Goal: Task Accomplishment & Management: Complete application form

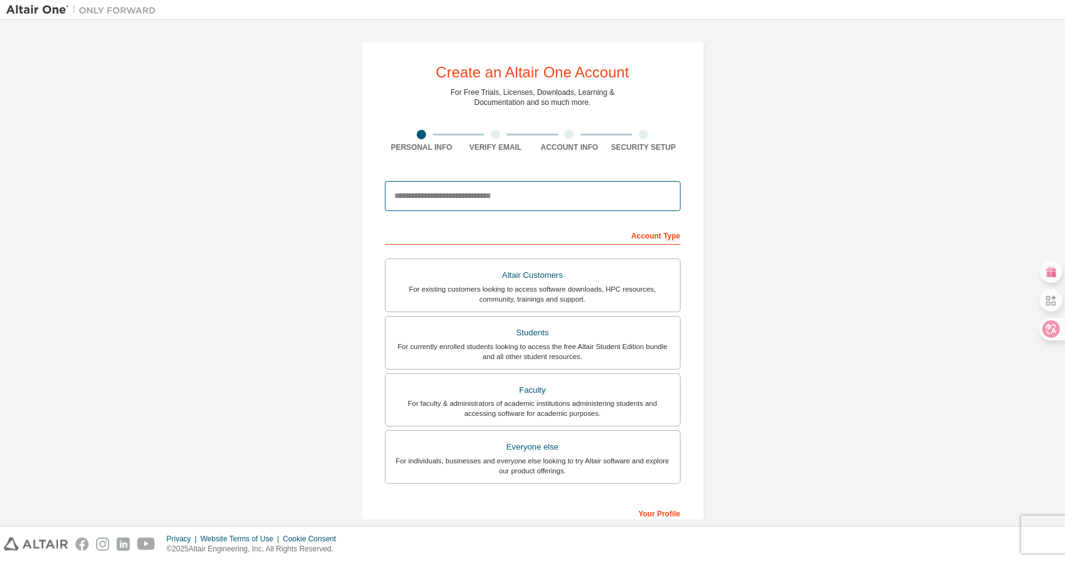
click at [529, 188] on input "email" at bounding box center [533, 196] width 296 height 30
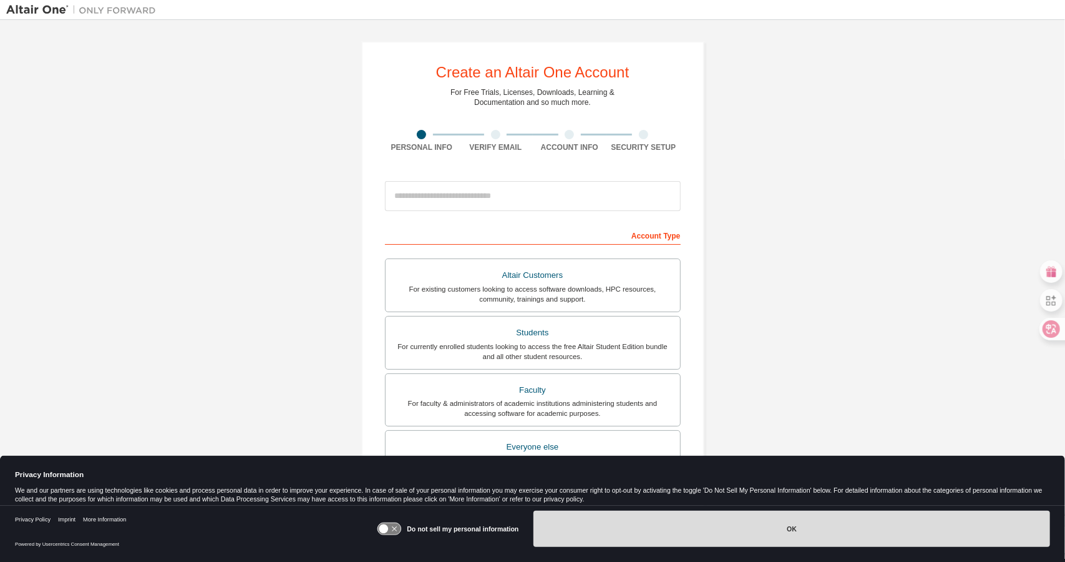
click at [655, 523] on button "OK" at bounding box center [792, 529] width 517 height 36
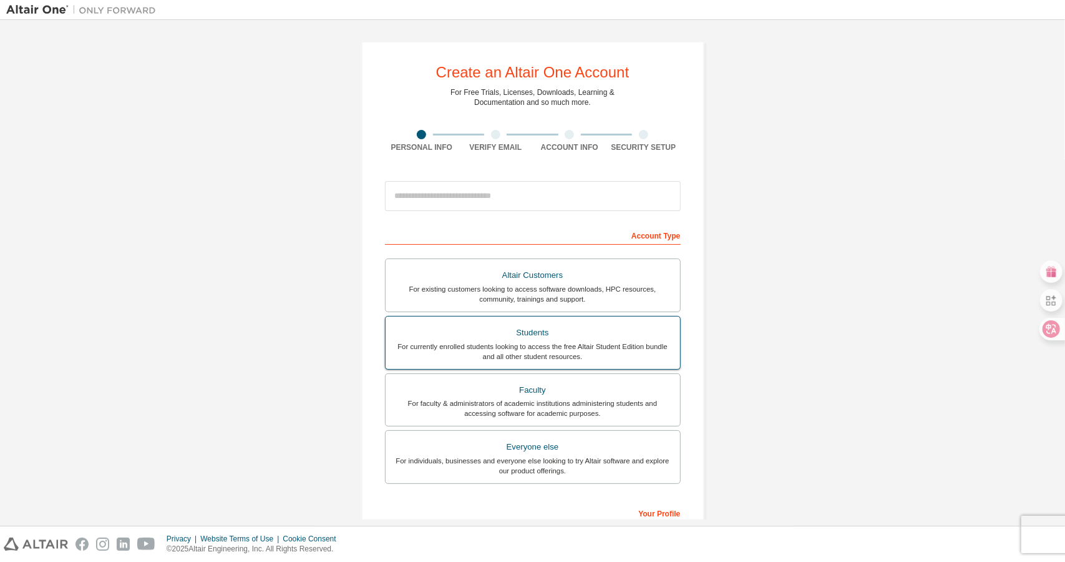
click at [515, 350] on div "For currently enrolled students looking to access the free Altair Student Editi…" at bounding box center [533, 351] width 280 height 20
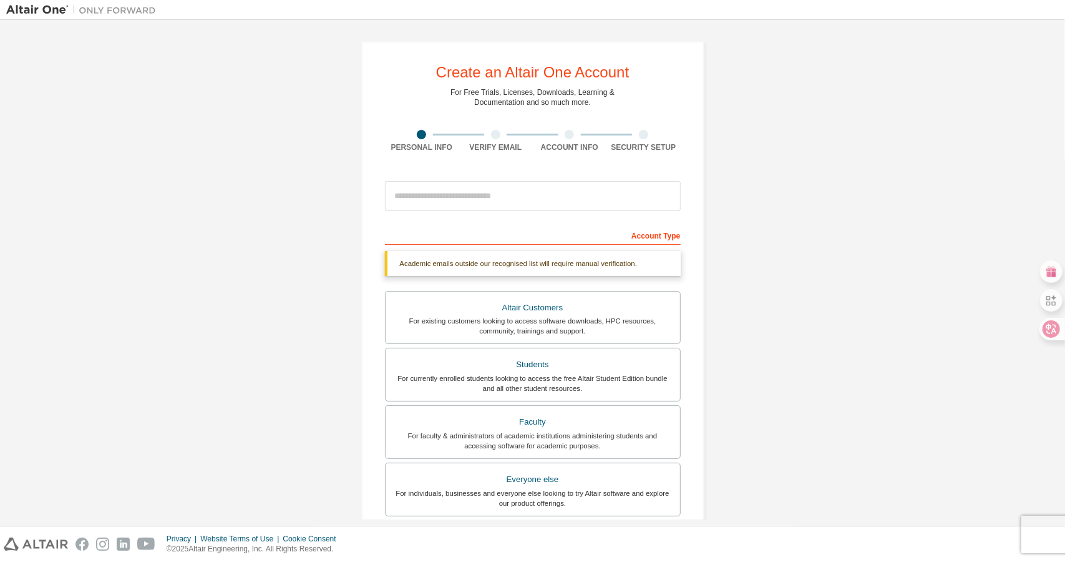
click at [531, 231] on div "Account Type" at bounding box center [533, 235] width 296 height 20
click at [499, 193] on input "email" at bounding box center [533, 196] width 296 height 30
click at [205, 107] on div "Create an Altair One Account For Free Trials, Licenses, Downloads, Learning & D…" at bounding box center [532, 372] width 1053 height 693
click at [446, 195] on input "email" at bounding box center [533, 196] width 296 height 30
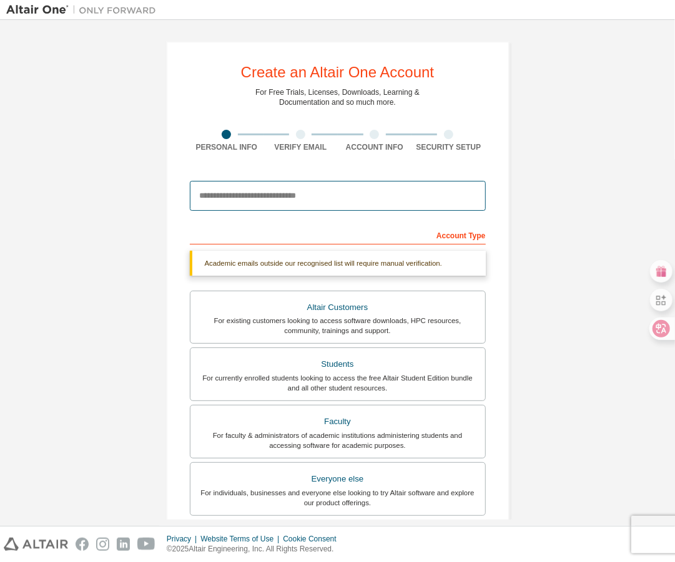
click at [263, 204] on input "email" at bounding box center [338, 196] width 296 height 30
type input "**********"
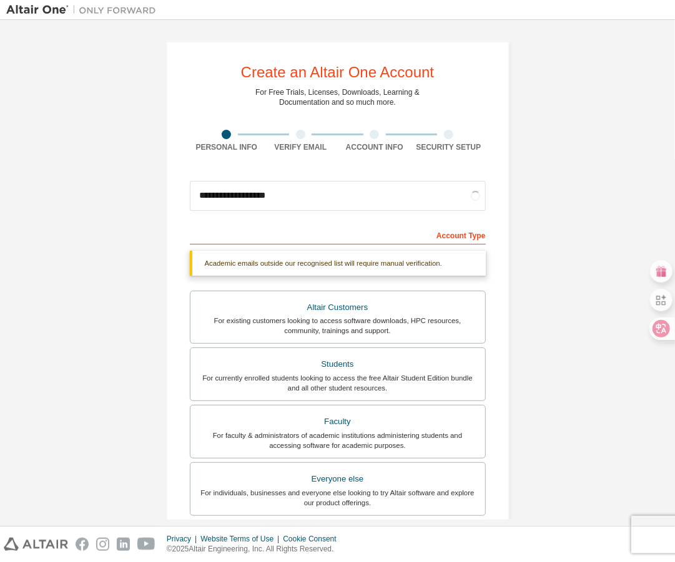
click at [256, 229] on div "Account Type" at bounding box center [338, 235] width 296 height 20
click at [250, 237] on div "Account Type" at bounding box center [338, 235] width 296 height 20
click at [241, 240] on div "Account Type" at bounding box center [338, 235] width 296 height 20
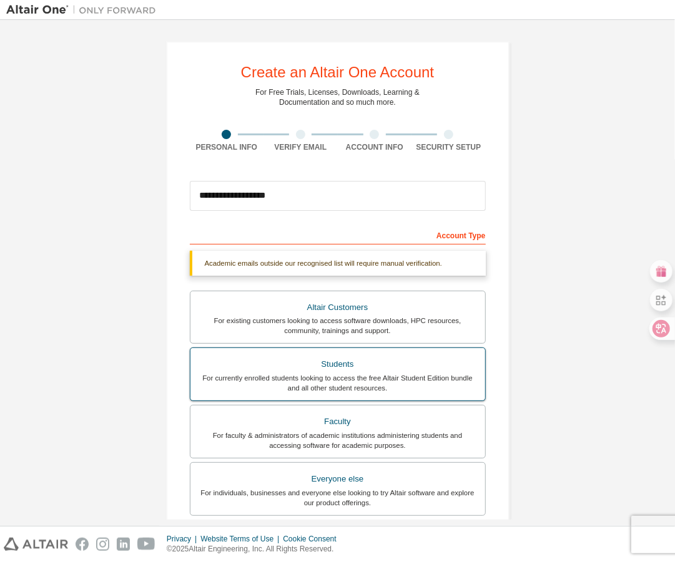
click at [327, 370] on div "Students" at bounding box center [338, 364] width 280 height 17
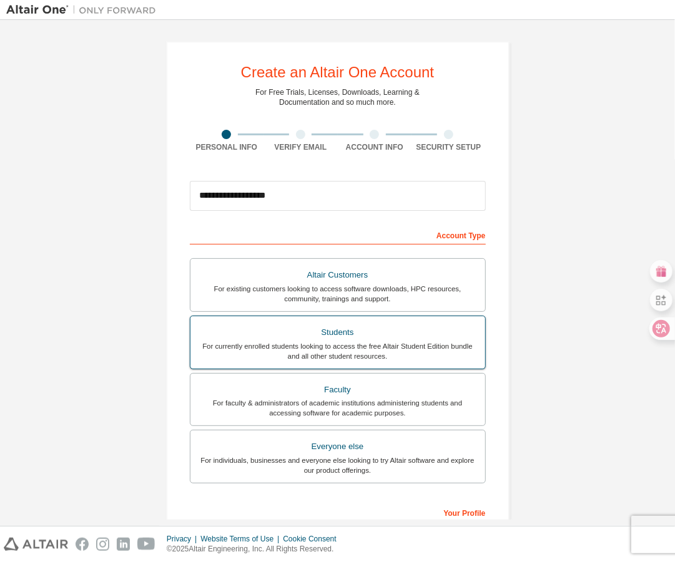
click at [402, 344] on div "For currently enrolled students looking to access the free Altair Student Editi…" at bounding box center [338, 351] width 280 height 20
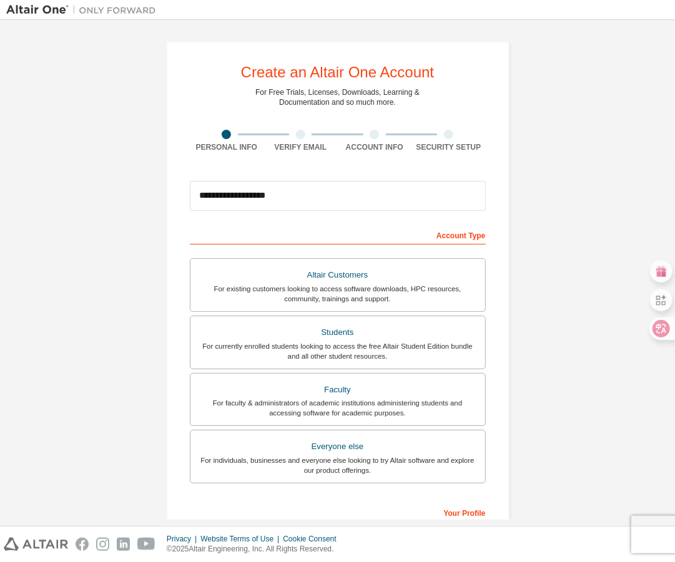
click at [280, 225] on div "Account Type" at bounding box center [338, 235] width 296 height 20
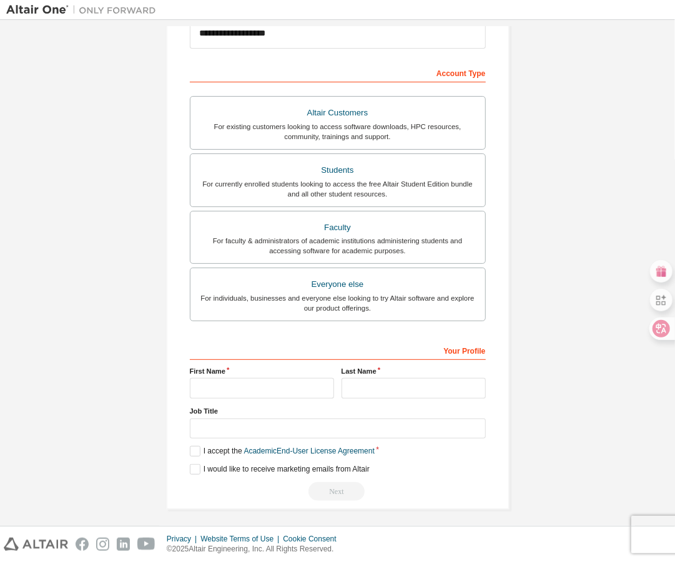
scroll to position [164, 0]
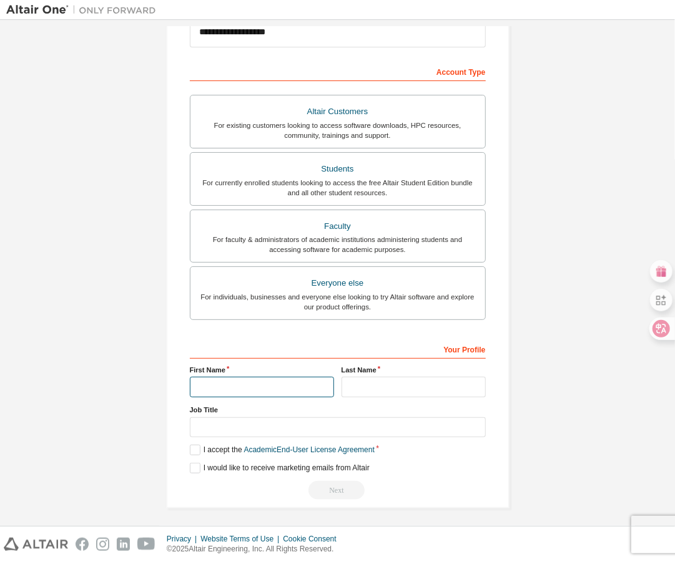
click at [266, 388] on input "text" at bounding box center [262, 387] width 144 height 21
type input "****"
click at [375, 386] on input "text" at bounding box center [413, 387] width 144 height 21
type input "**"
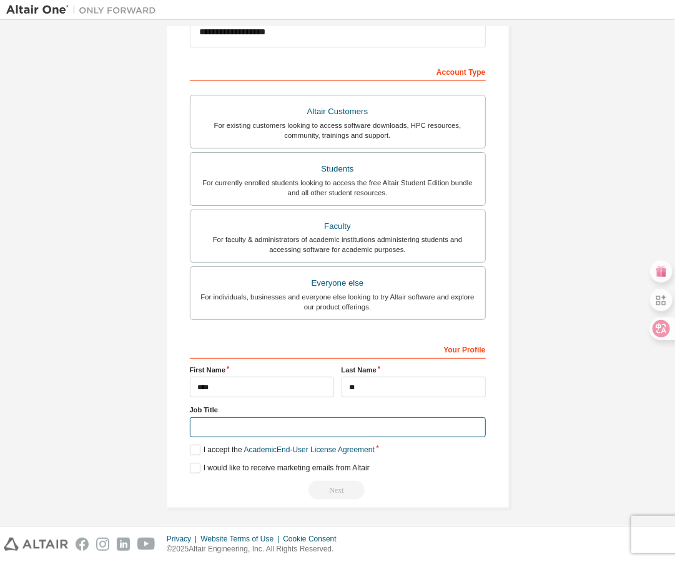
click at [270, 432] on input "text" at bounding box center [338, 428] width 296 height 21
click at [192, 447] on label "I accept the Academic End-User License Agreement" at bounding box center [282, 450] width 185 height 11
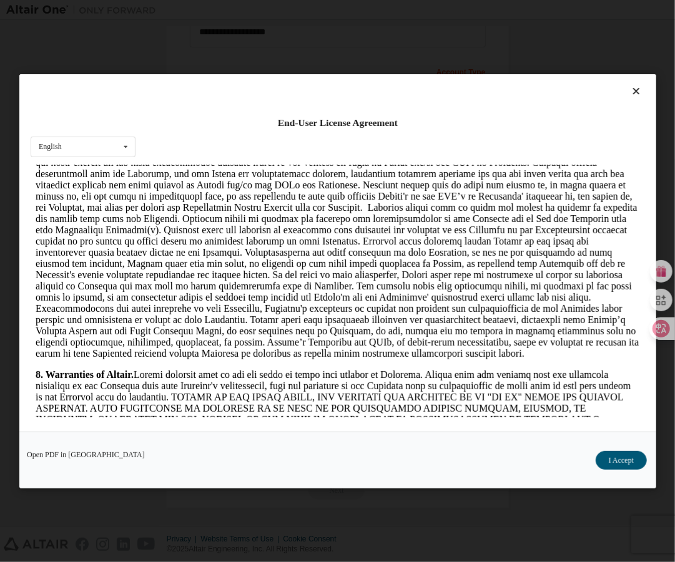
scroll to position [1498, 0]
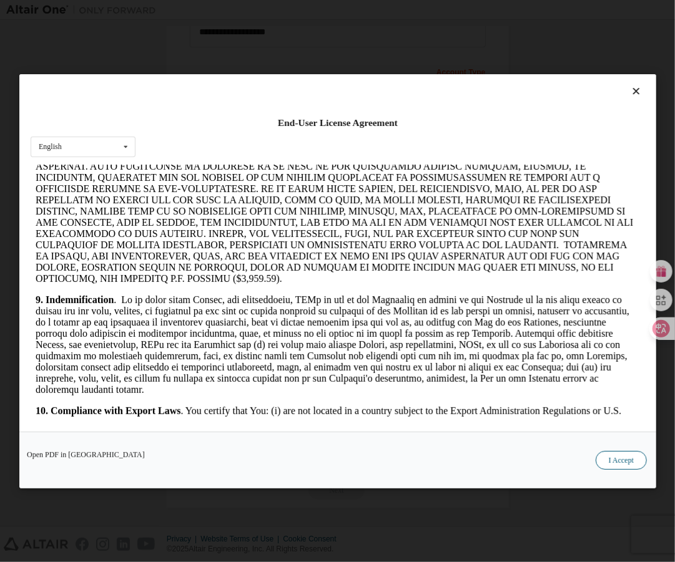
click at [629, 455] on button "I Accept" at bounding box center [620, 460] width 51 height 19
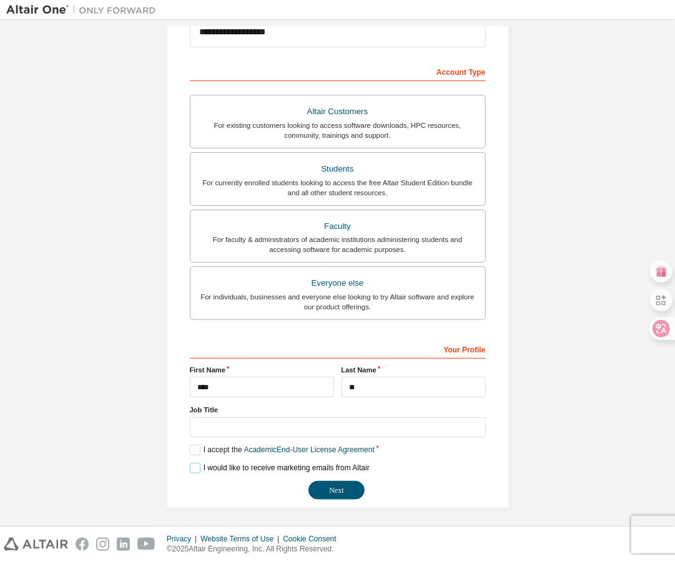
click at [196, 466] on label "I would like to receive marketing emails from Altair" at bounding box center [280, 468] width 180 height 11
click at [318, 484] on button "Next" at bounding box center [336, 490] width 56 height 19
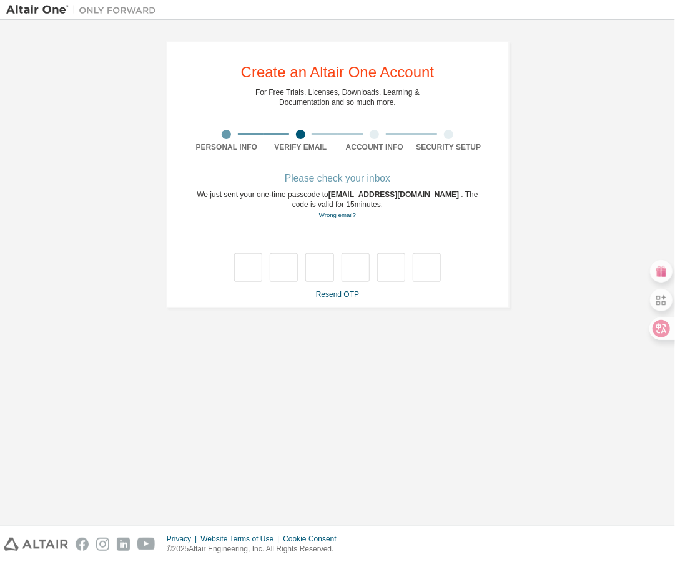
scroll to position [0, 0]
click at [231, 186] on div "Please check your inbox We just sent your one-time passcode to [EMAIL_ADDRESS][…" at bounding box center [338, 237] width 296 height 125
click at [254, 281] on input "text" at bounding box center [248, 267] width 28 height 29
type input "*"
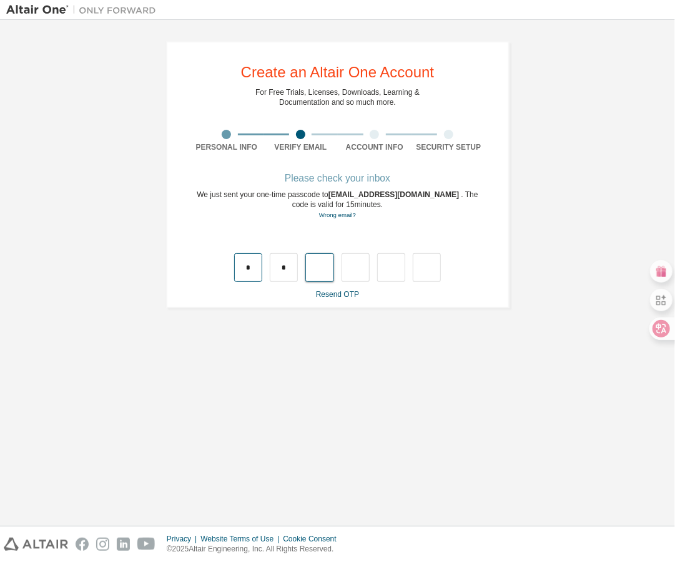
type input "*"
